Goal: Unclear: Unclear

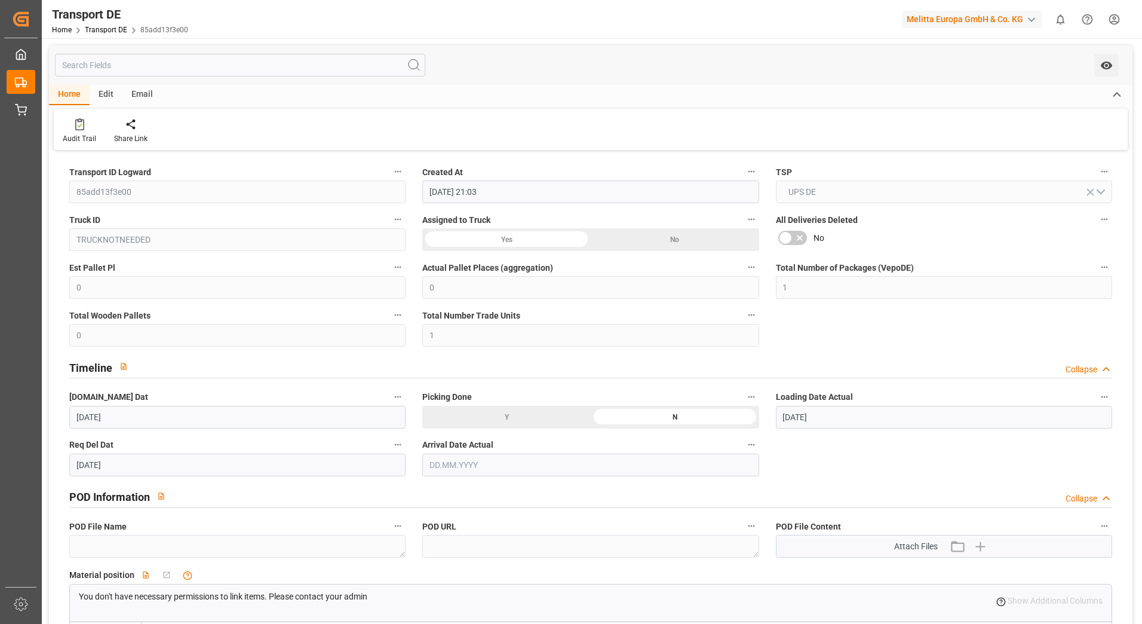
scroll to position [597, 0]
